Goal: Task Accomplishment & Management: Use online tool/utility

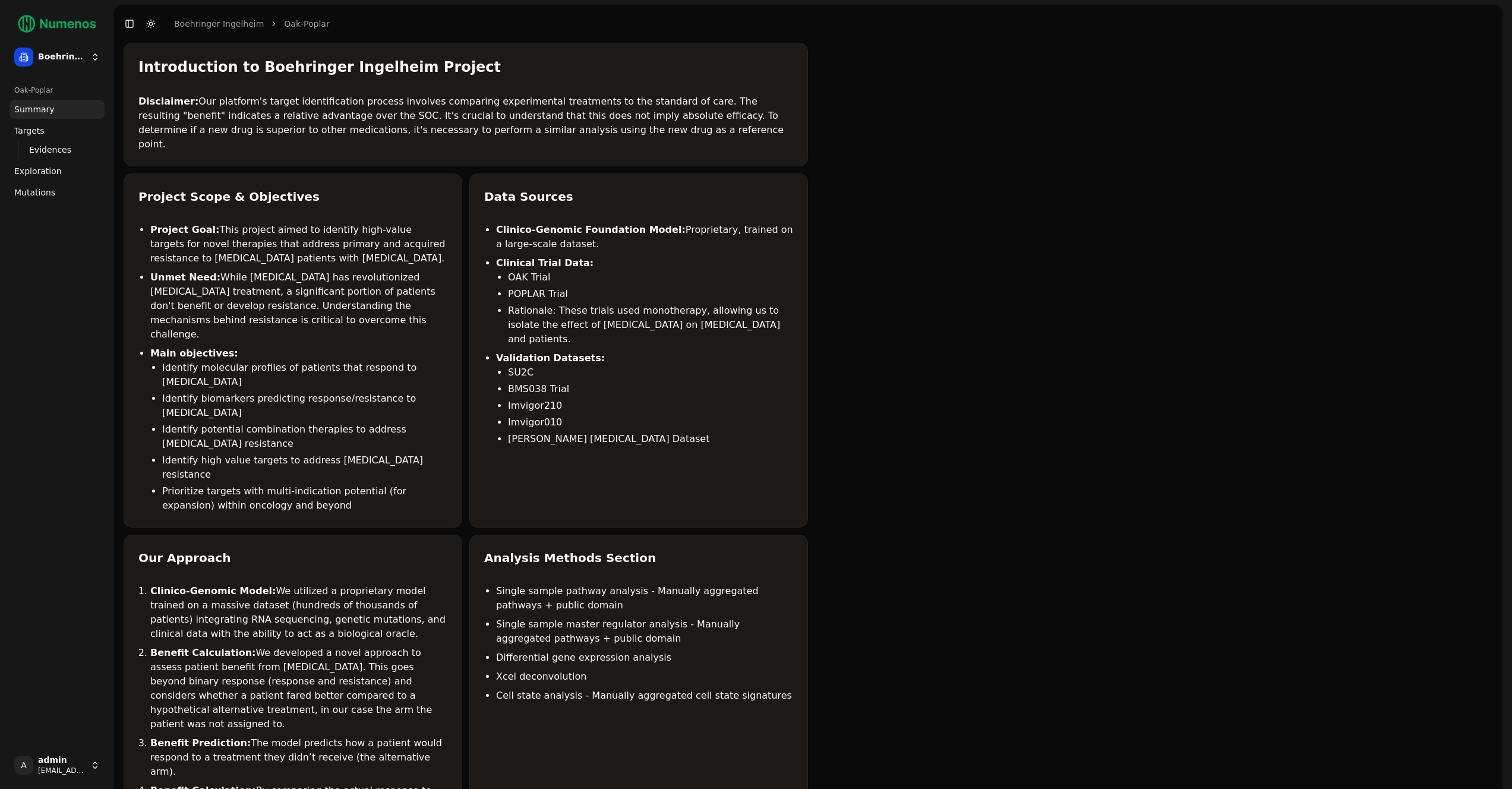
click at [72, 65] on html "Boehringer Ingelheim Oak-Poplar Summary Targets Evidences Exploration Mutations…" at bounding box center [756, 770] width 1512 height 1540
click at [64, 771] on html "Boehringer Ingelheim Oak-Poplar Summary Targets Evidences Exploration Mutations…" at bounding box center [760, 770] width 1520 height 1540
click at [64, 771] on html "Boehringer Ingelheim Oak-Poplar Summary Targets Evidences Exploration Mutations…" at bounding box center [756, 770] width 1512 height 1540
click at [151, 771] on div "Log out" at bounding box center [173, 767] width 127 height 19
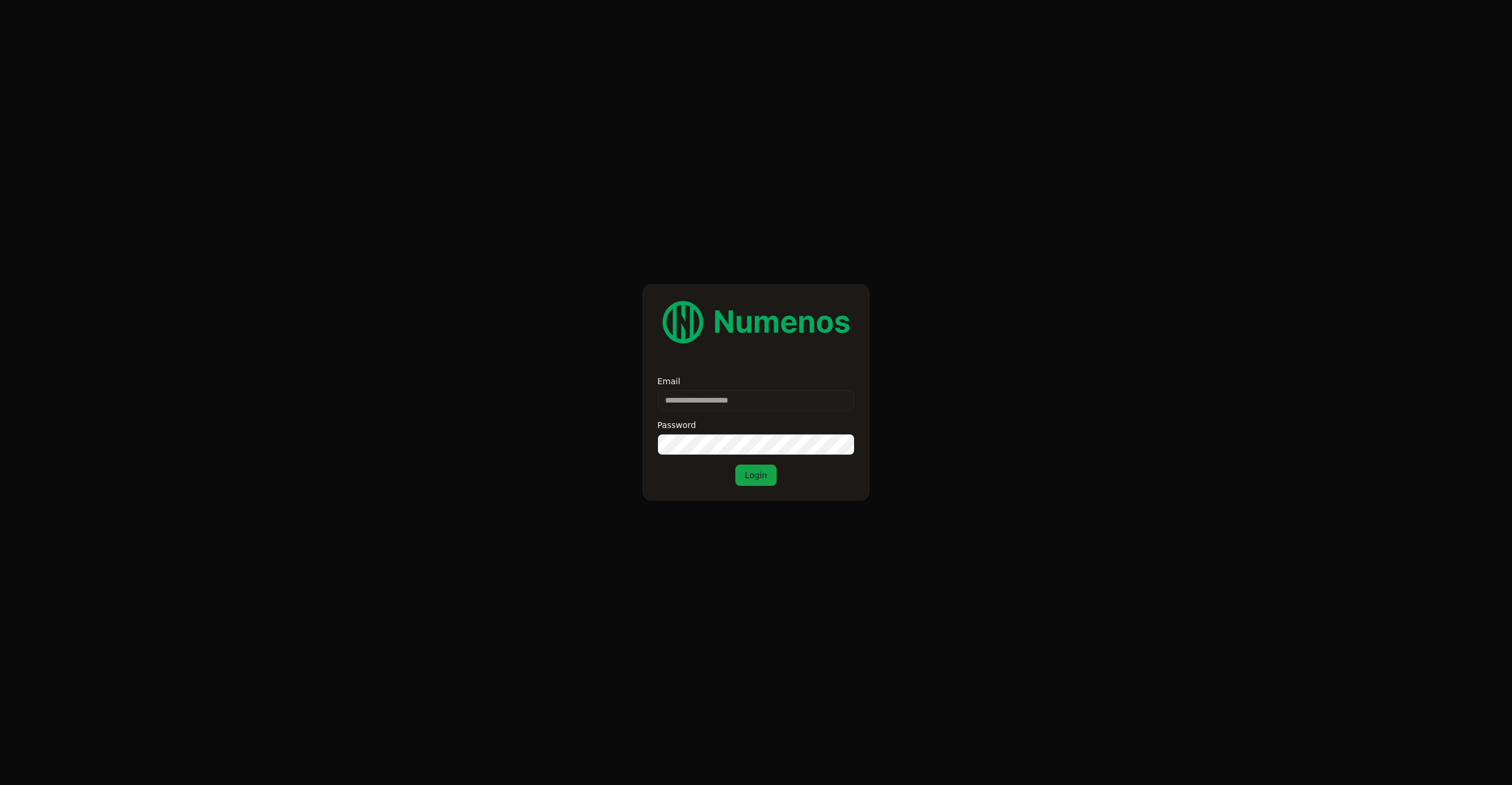
click at [755, 402] on input "Email" at bounding box center [756, 401] width 197 height 22
type input "**********"
click at [754, 469] on button "Login" at bounding box center [756, 475] width 41 height 22
